Goal: Book appointment/travel/reservation

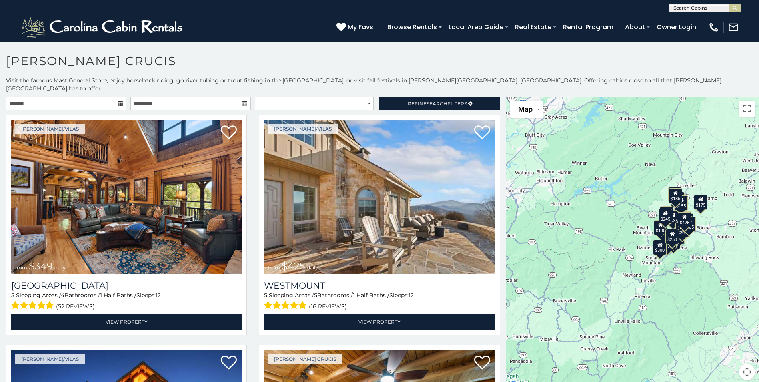
click at [685, 237] on div "$349 $425 $565 $410 $635 $451 $400 $460 $245 $210 $395 $305 $360 $190 $275 $185…" at bounding box center [632, 242] width 253 height 293
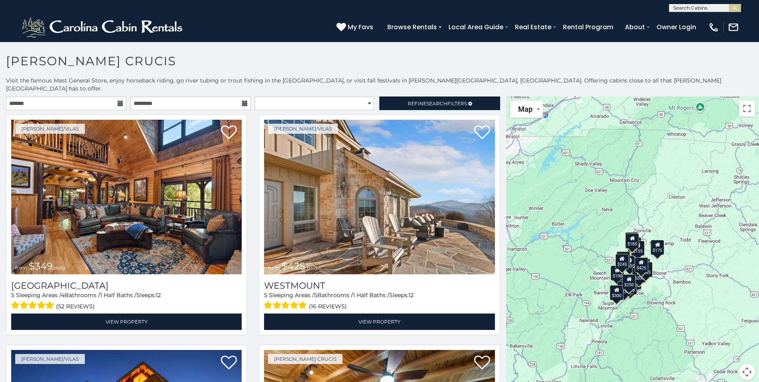
drag, startPoint x: 700, startPoint y: 246, endPoint x: 658, endPoint y: 291, distance: 61.7
click at [658, 291] on div "$349 $425 $565 $410 $635 $451 $400 $460 $245 $210 $395 $305 $360 $190 $275 $185…" at bounding box center [632, 242] width 253 height 293
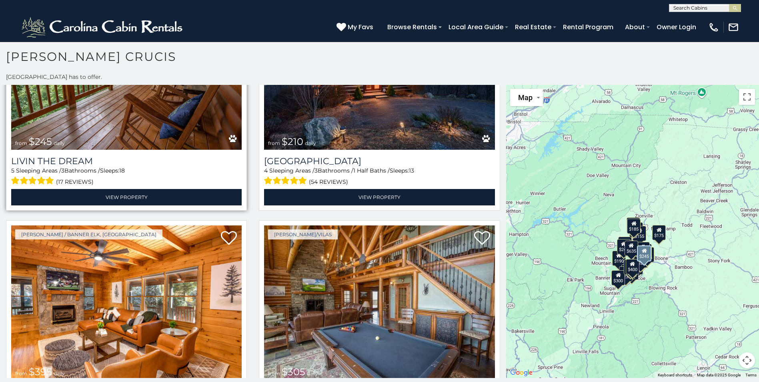
scroll to position [1041, 0]
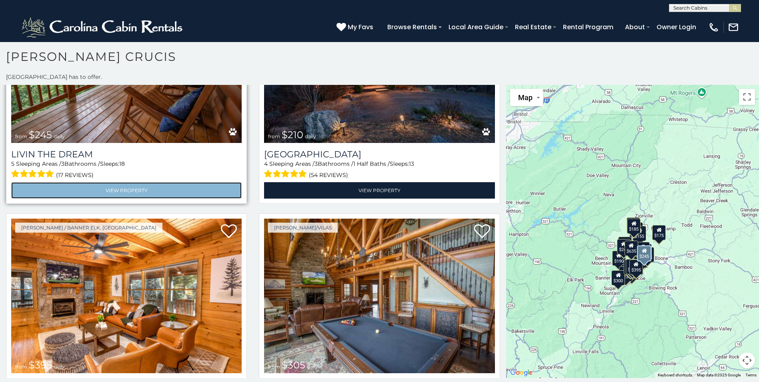
click at [104, 182] on link "View Property" at bounding box center [126, 190] width 231 height 16
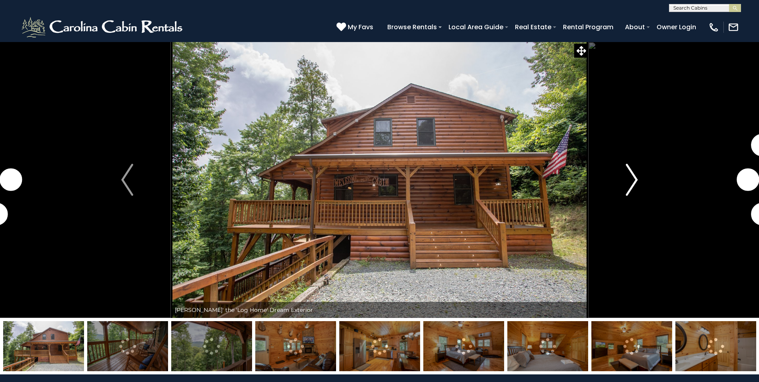
click at [630, 175] on img "Next" at bounding box center [632, 180] width 12 height 32
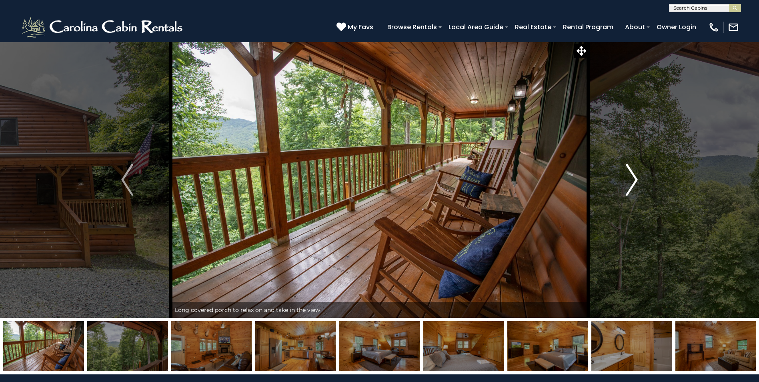
click at [630, 175] on img "Next" at bounding box center [632, 180] width 12 height 32
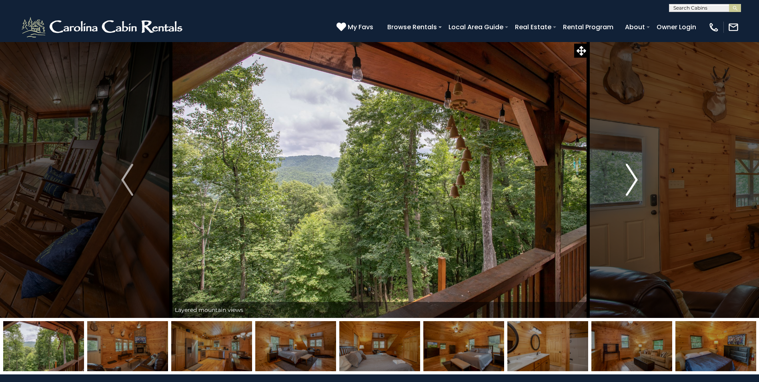
click at [630, 175] on img "Next" at bounding box center [632, 180] width 12 height 32
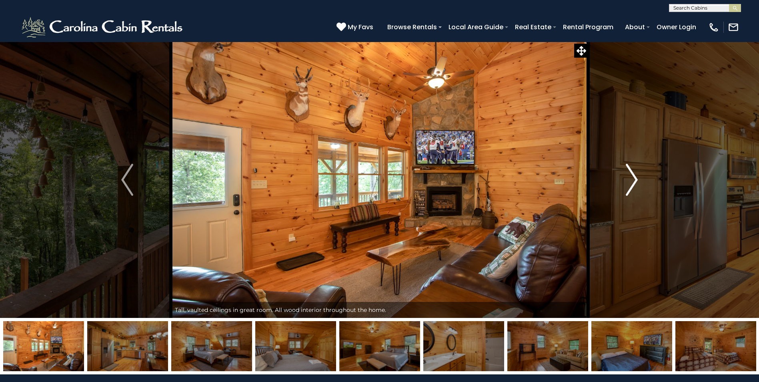
click at [630, 175] on img "Next" at bounding box center [632, 180] width 12 height 32
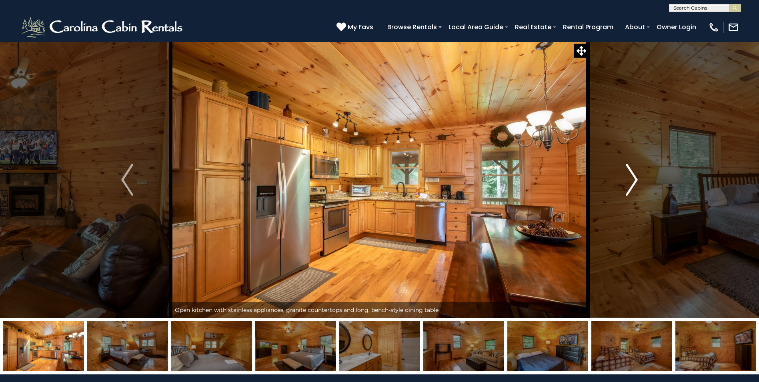
click at [630, 175] on img "Next" at bounding box center [632, 180] width 12 height 32
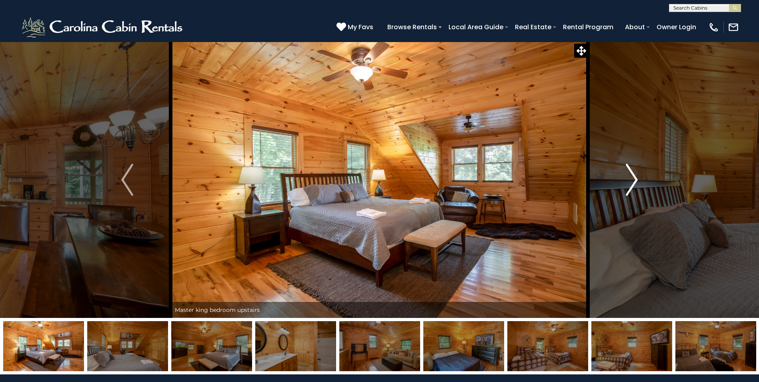
click at [630, 175] on img "Next" at bounding box center [632, 180] width 12 height 32
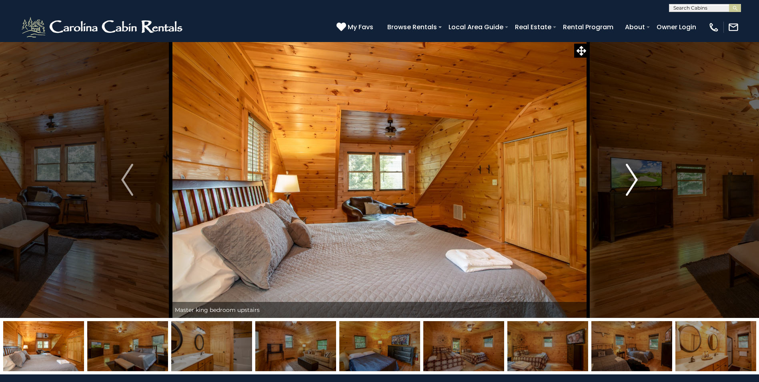
click at [630, 175] on img "Next" at bounding box center [632, 180] width 12 height 32
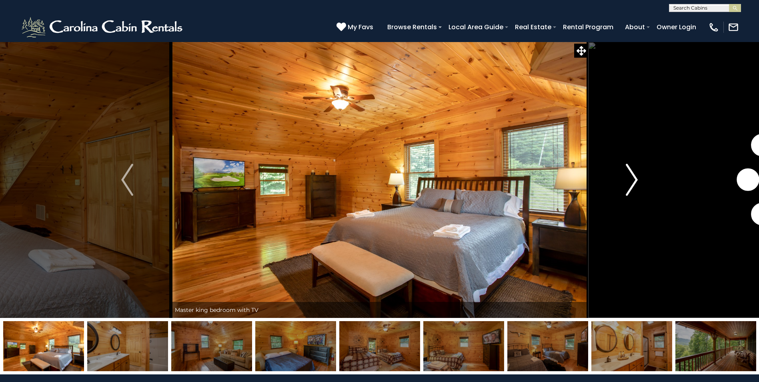
click at [630, 175] on img "Next" at bounding box center [632, 180] width 12 height 32
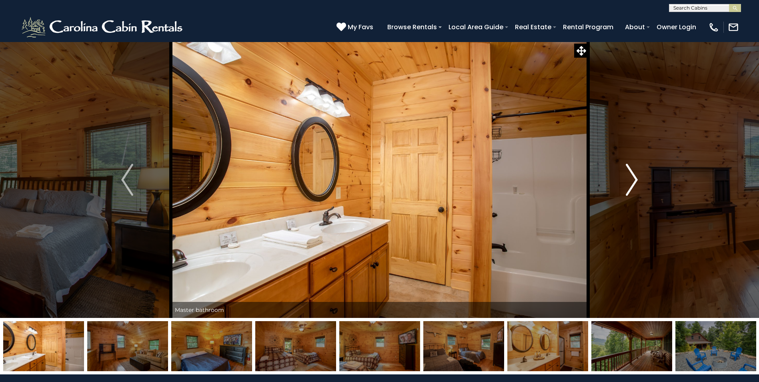
click at [630, 175] on img "Next" at bounding box center [632, 180] width 12 height 32
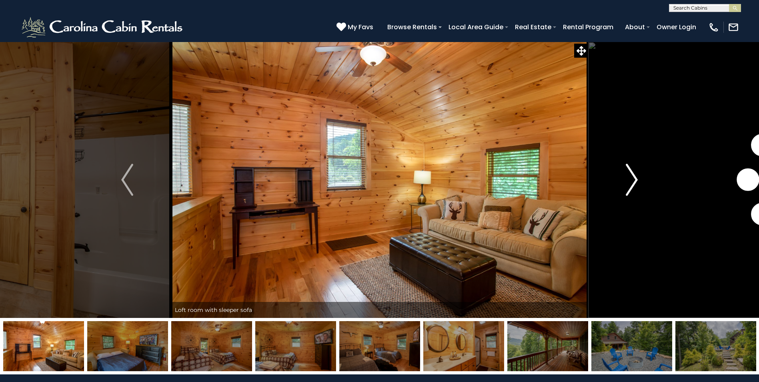
click at [630, 175] on img "Next" at bounding box center [632, 180] width 12 height 32
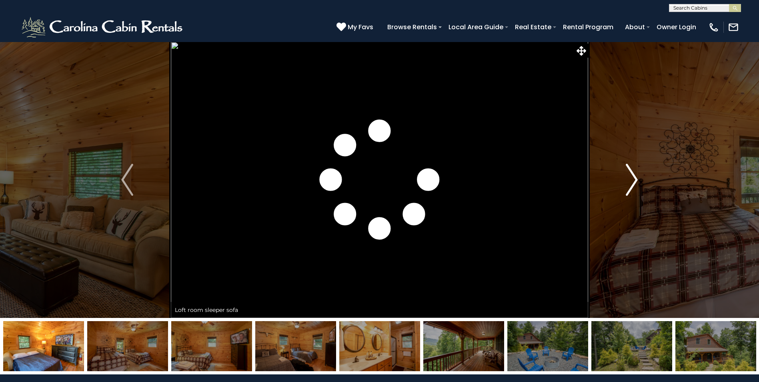
click at [630, 175] on img "Next" at bounding box center [632, 180] width 12 height 32
